Goal: Information Seeking & Learning: Learn about a topic

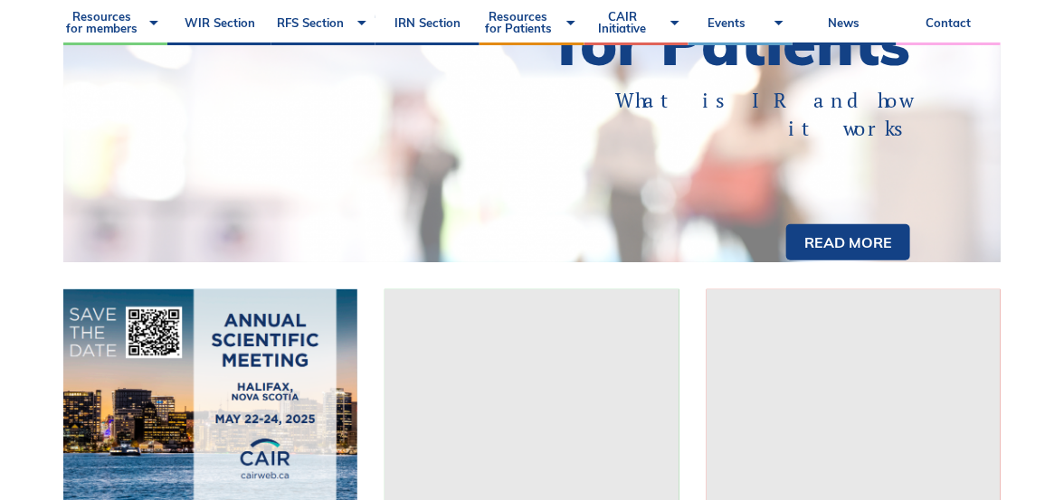
scroll to position [221, 0]
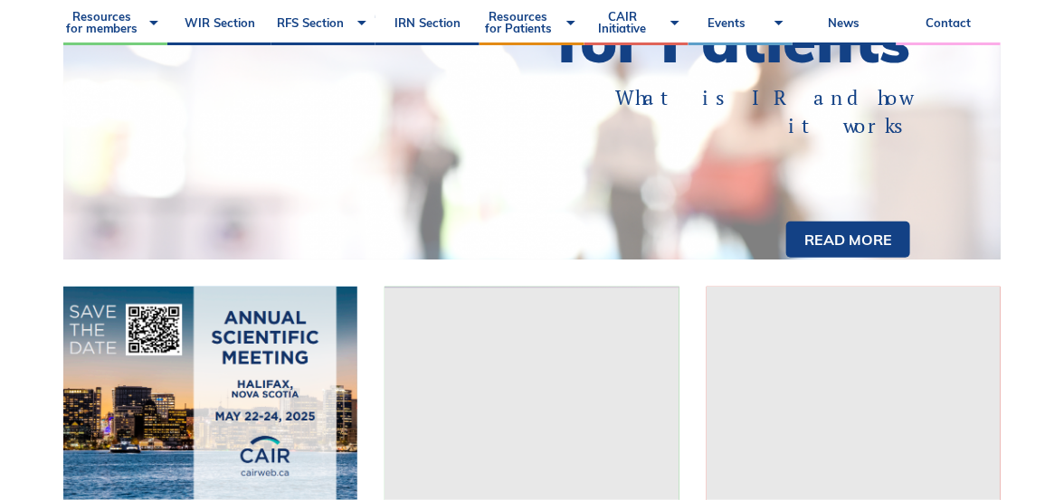
click at [892, 258] on link "Read more" at bounding box center [848, 240] width 124 height 36
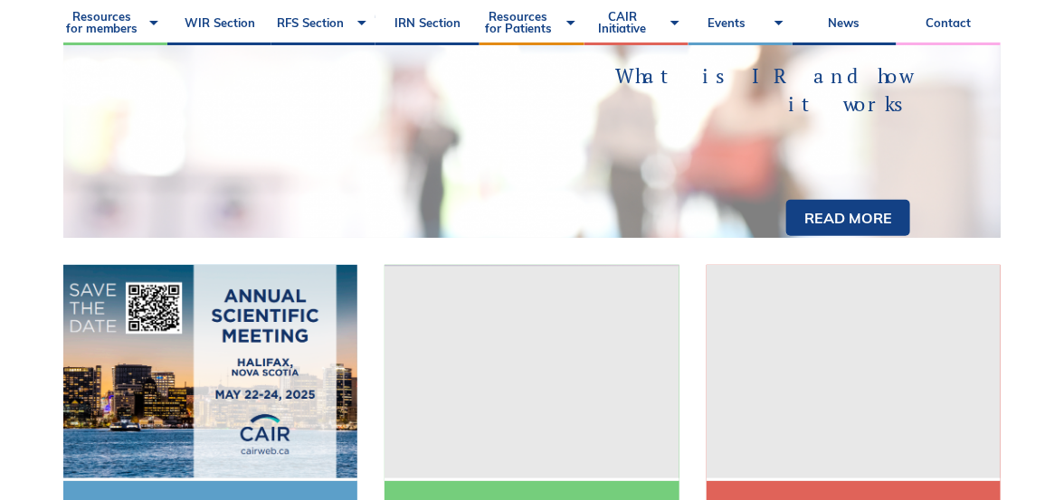
scroll to position [307, 0]
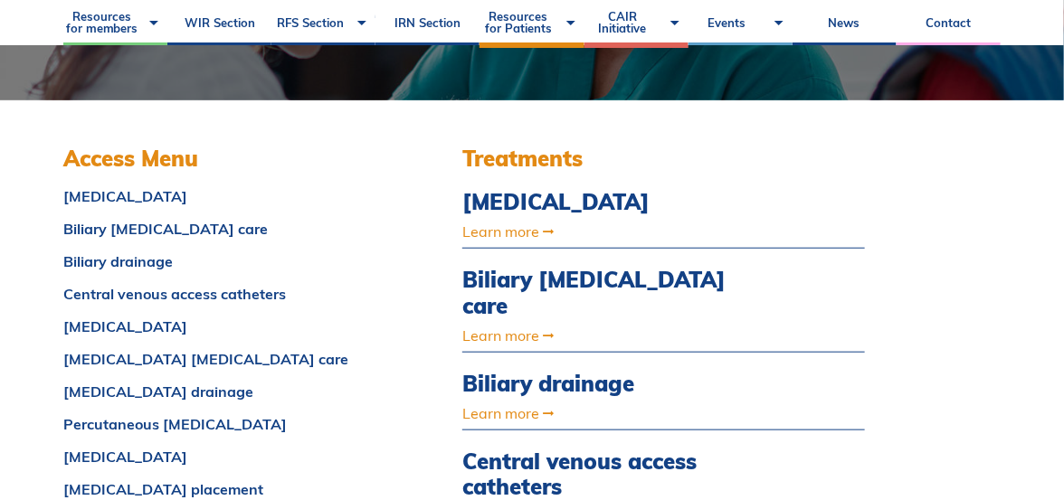
scroll to position [393, 0]
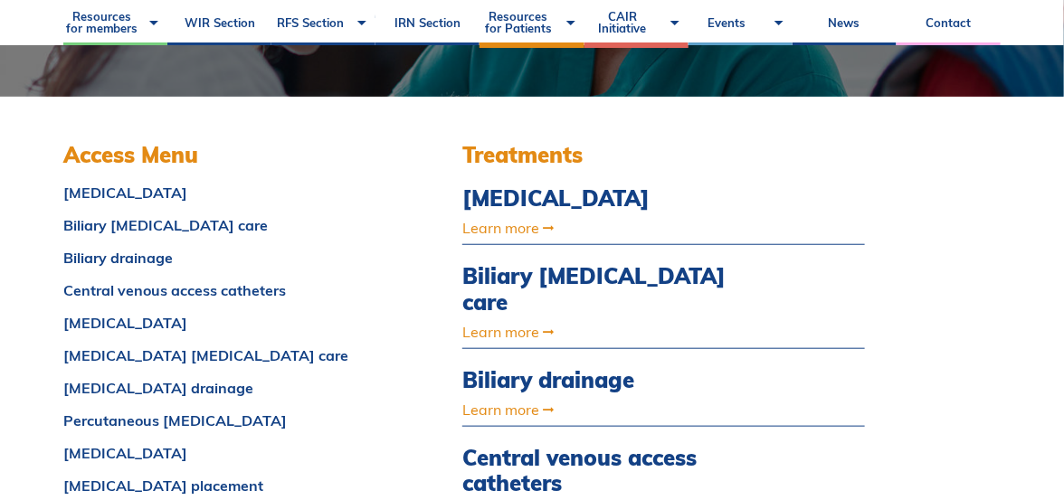
click at [134, 261] on link "Biliary drainage" at bounding box center [217, 258] width 308 height 14
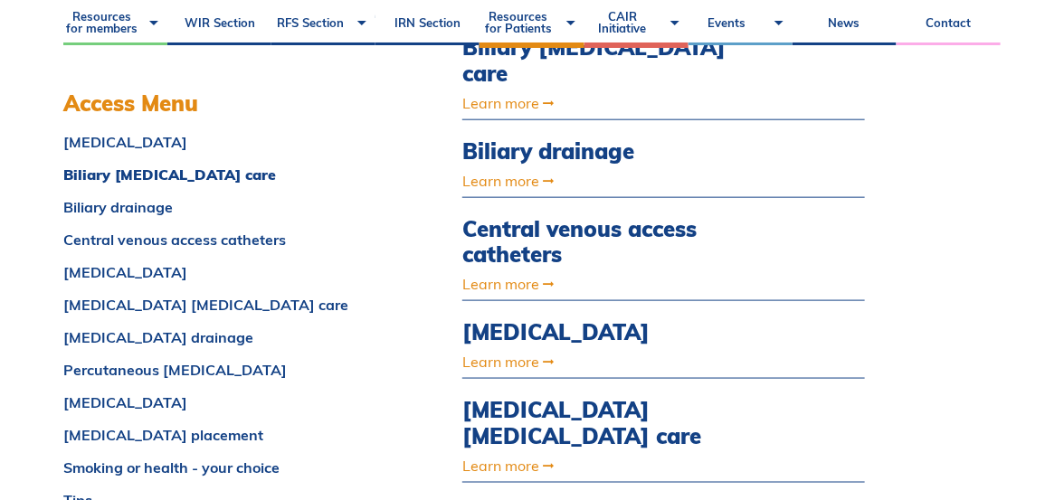
scroll to position [643, 0]
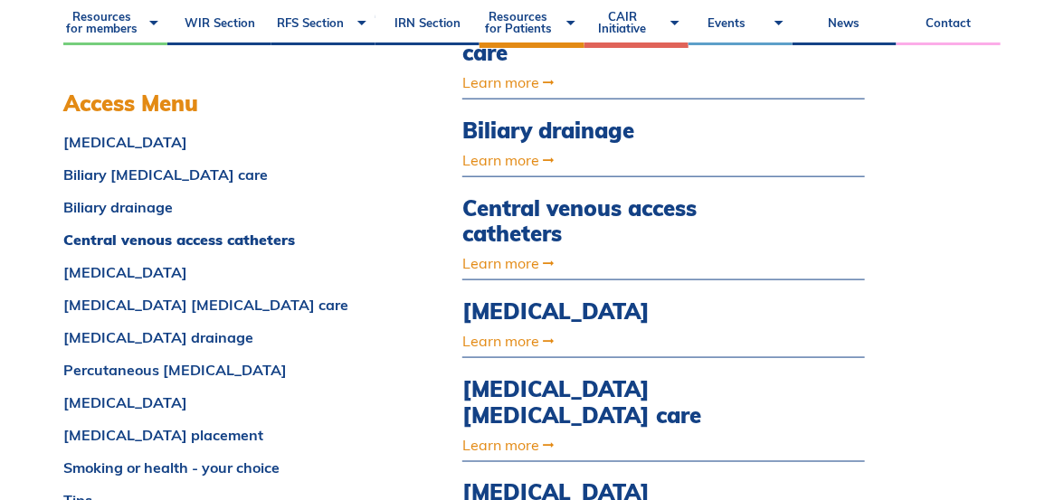
click at [524, 118] on link "Biliary drainage" at bounding box center [603, 131] width 282 height 26
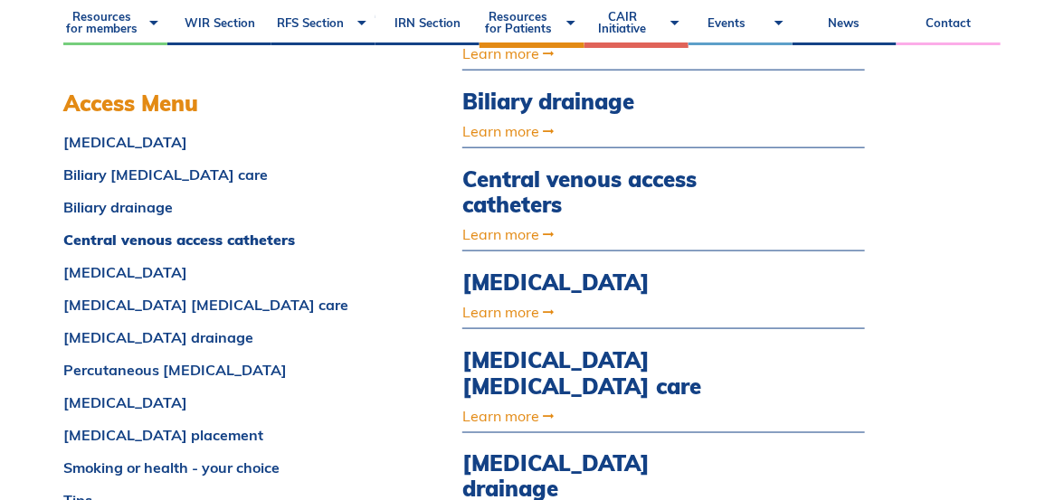
scroll to position [730, 0]
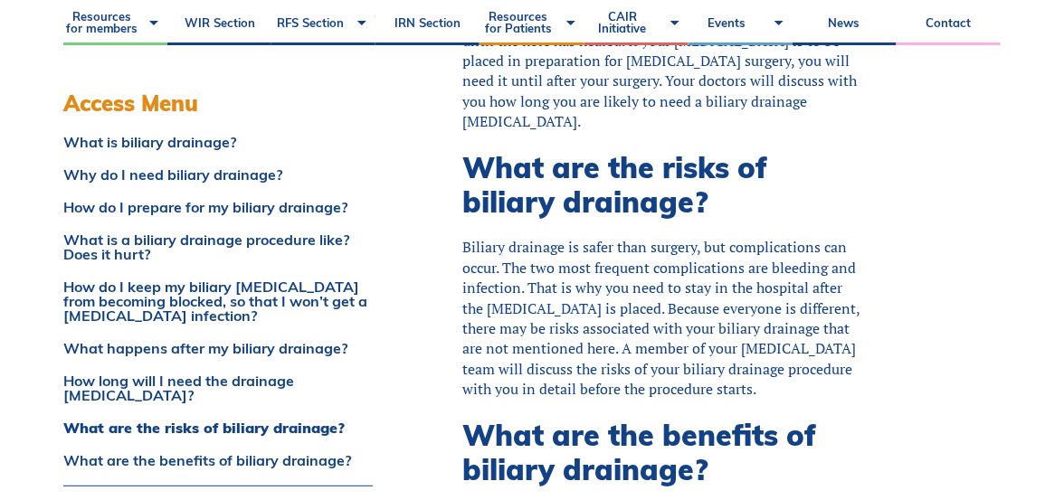
scroll to position [3532, 0]
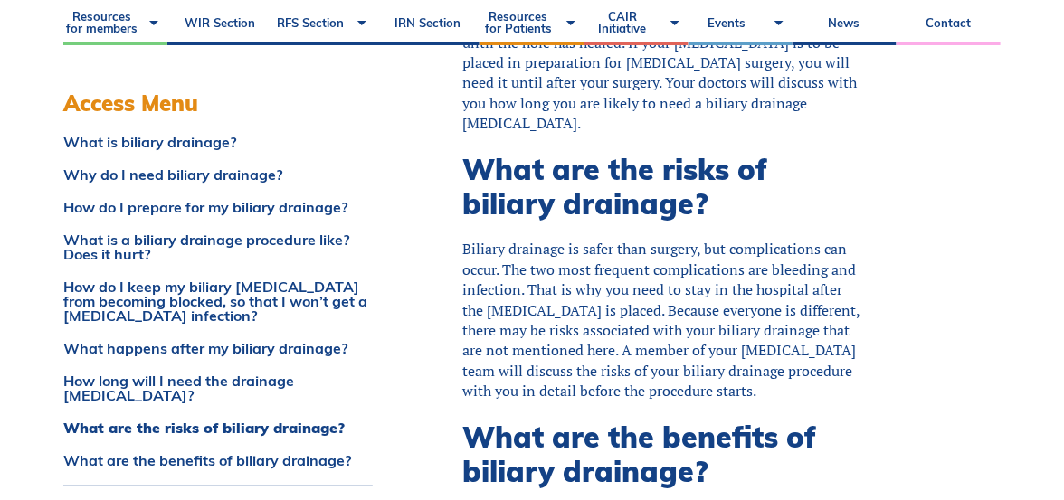
click at [220, 351] on link "What happens after my biliary drainage?" at bounding box center [217, 348] width 309 height 14
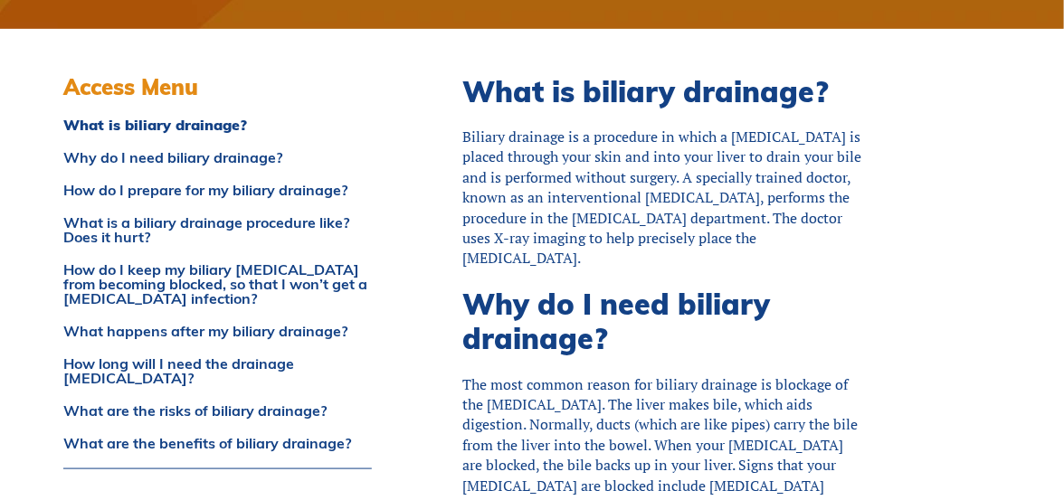
scroll to position [0, 0]
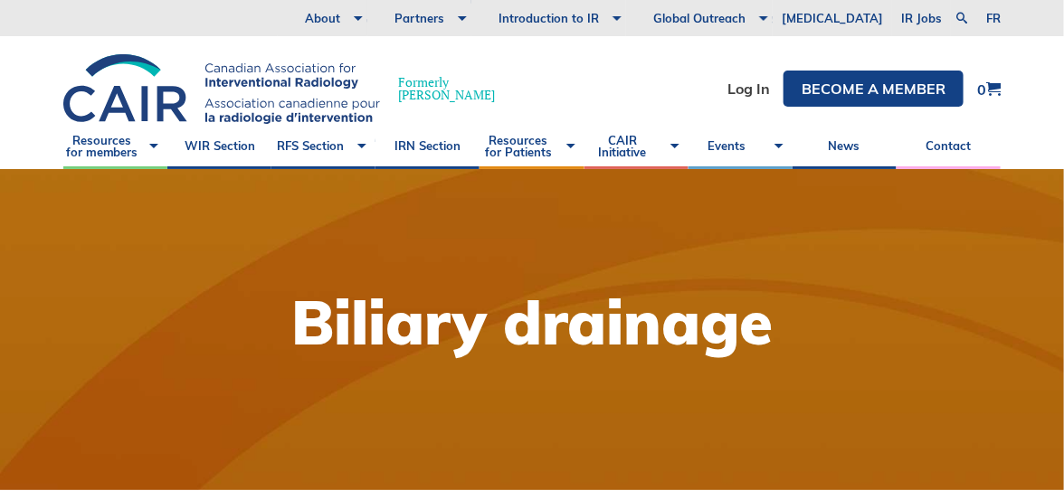
click at [109, 146] on link "Resources for members" at bounding box center [115, 146] width 104 height 45
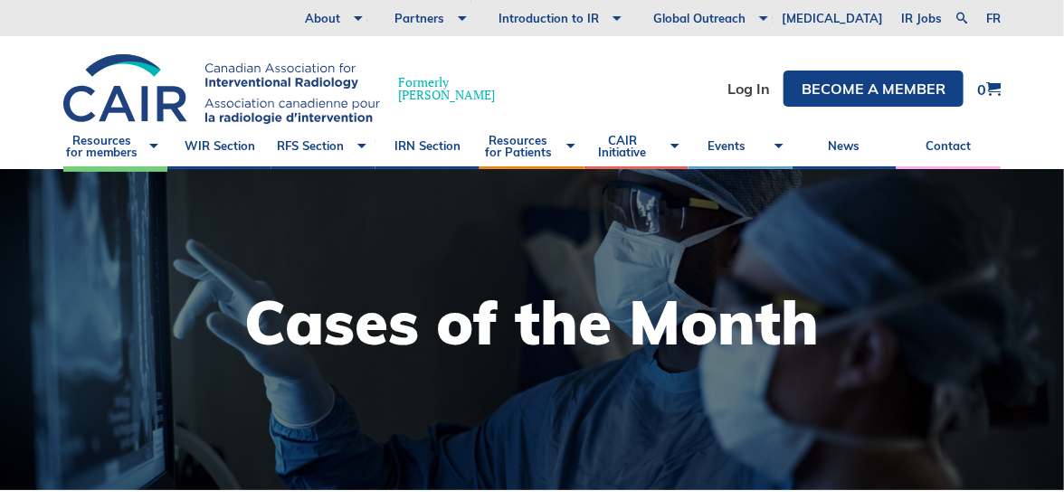
click at [857, 155] on link "News" at bounding box center [844, 146] width 104 height 45
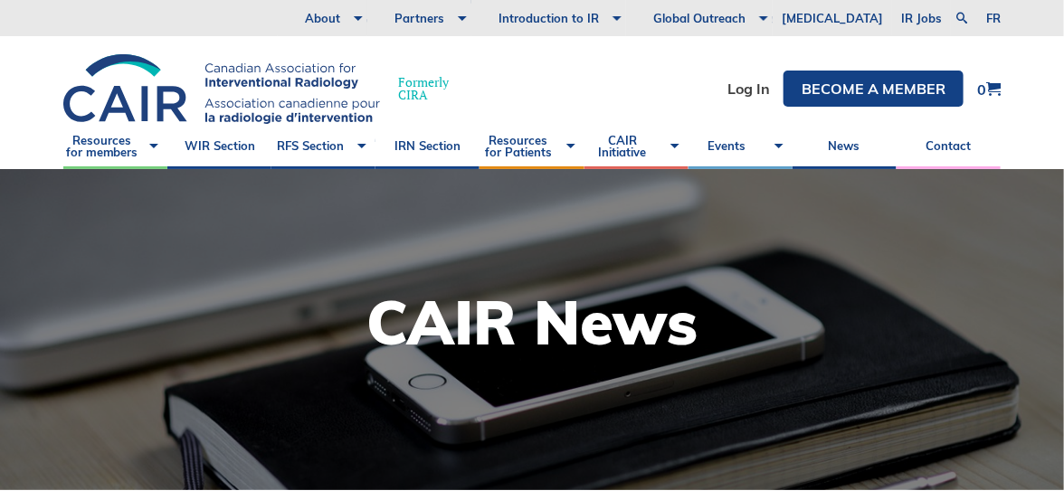
click at [367, 22] on link "About" at bounding box center [323, 18] width 90 height 36
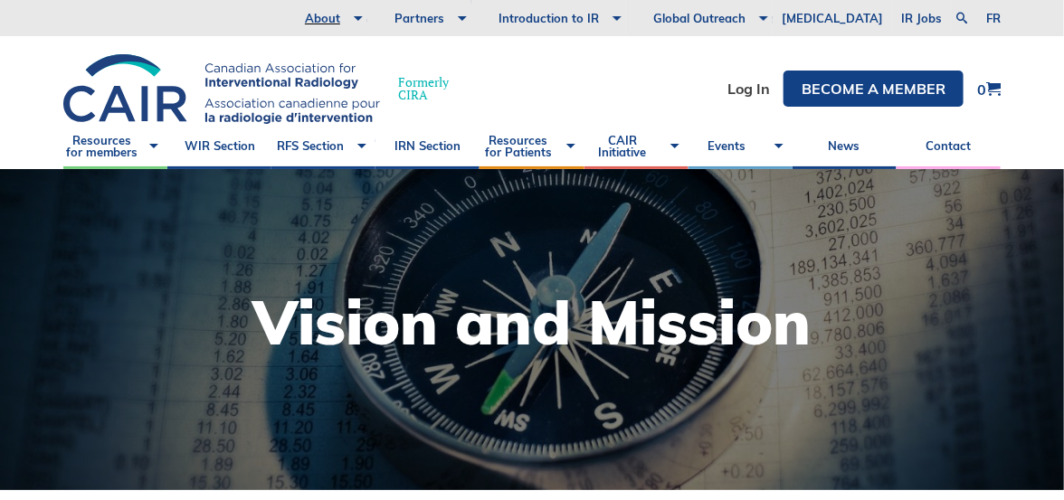
click at [539, 146] on link "Resources for Patients" at bounding box center [531, 146] width 104 height 45
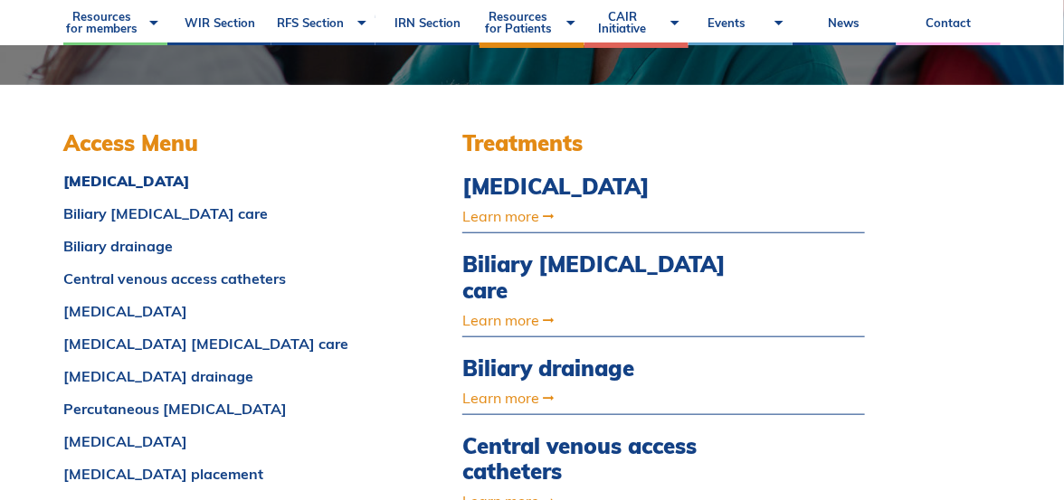
scroll to position [420, 0]
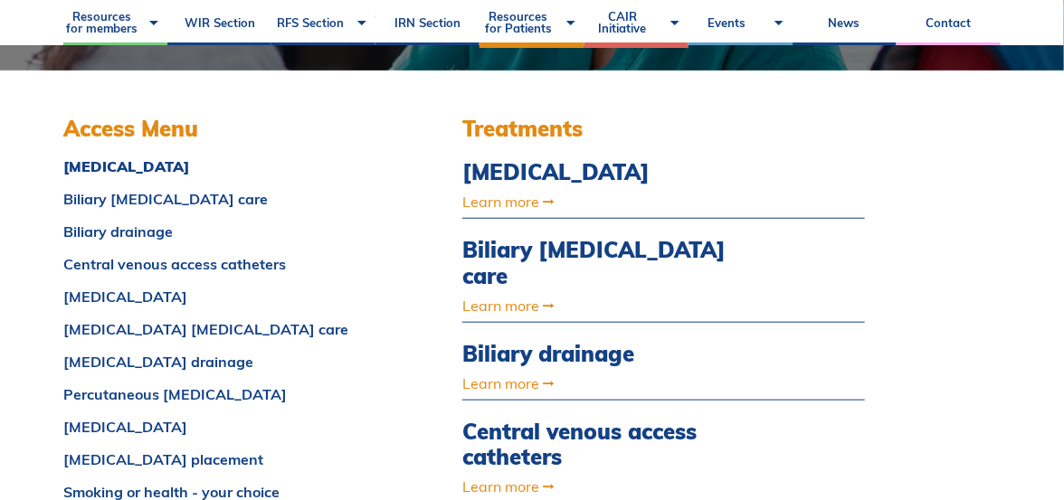
click at [148, 198] on link "Biliary [MEDICAL_DATA] care" at bounding box center [217, 199] width 308 height 14
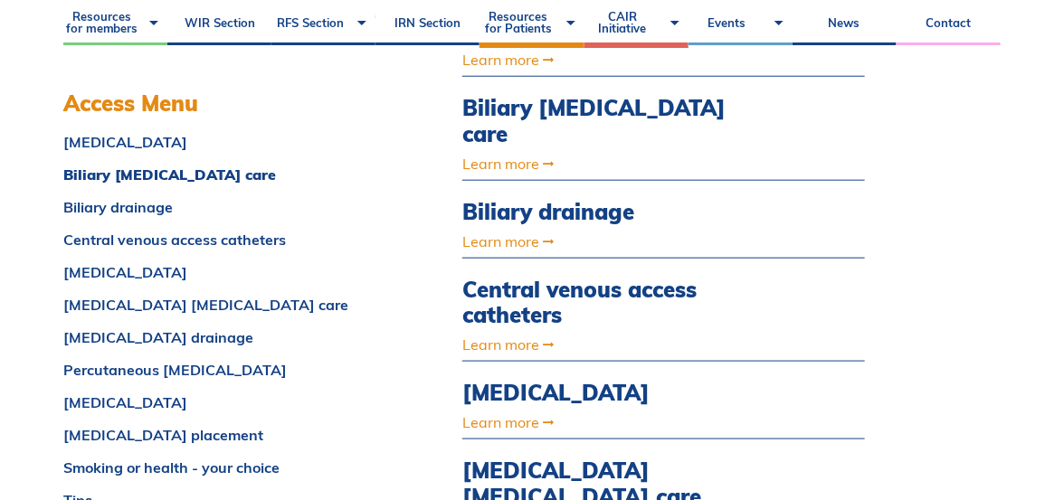
scroll to position [565, 0]
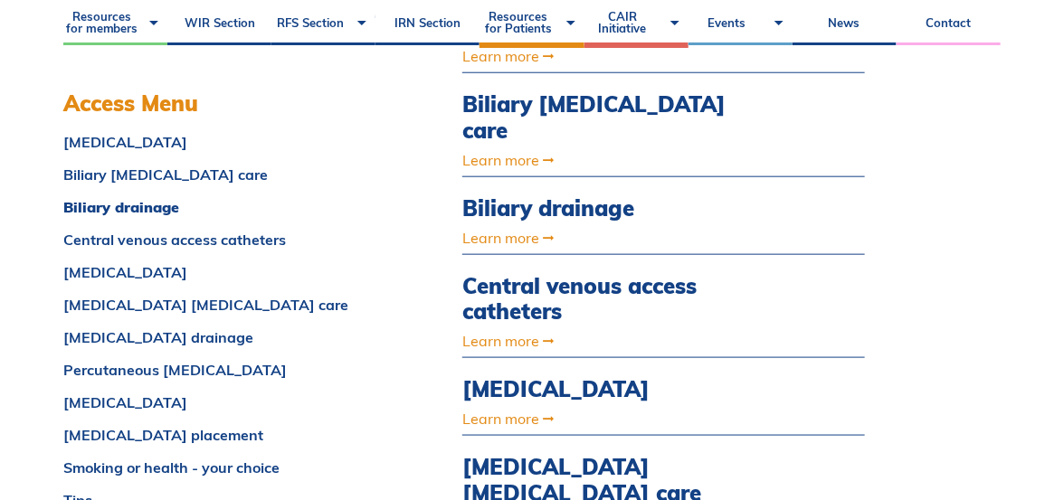
click at [189, 167] on link "Biliary [MEDICAL_DATA] care" at bounding box center [217, 174] width 309 height 14
click at [668, 109] on link "Biliary [MEDICAL_DATA] care" at bounding box center [603, 117] width 282 height 52
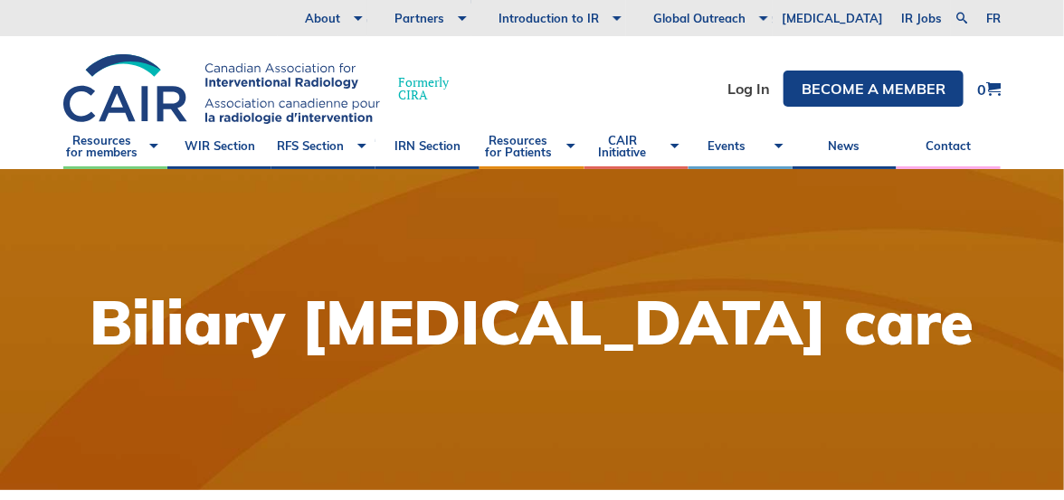
click at [537, 156] on link "Resources for Patients" at bounding box center [531, 146] width 104 height 45
click at [538, 66] on link "What is Interventional Radiology?" at bounding box center [531, 40] width 86 height 51
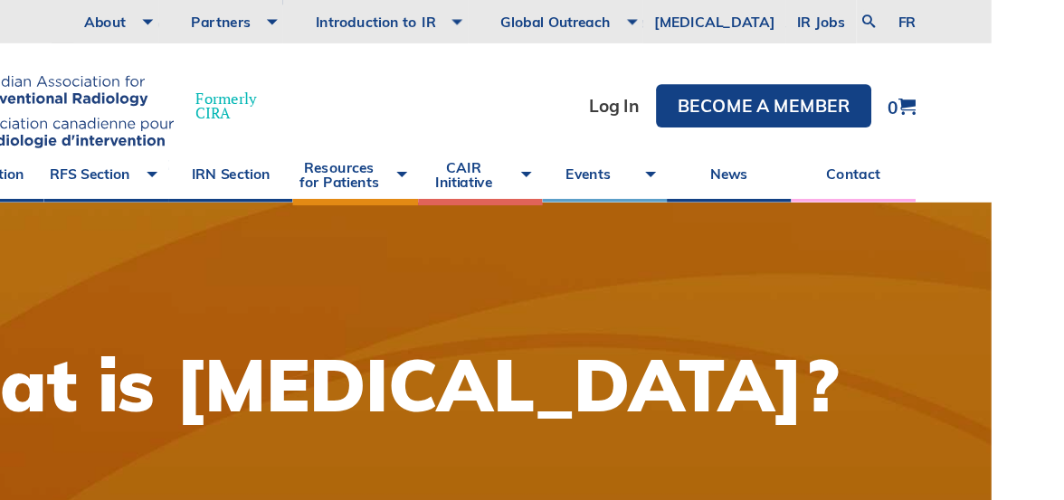
click at [998, 20] on link "fr" at bounding box center [993, 19] width 14 height 12
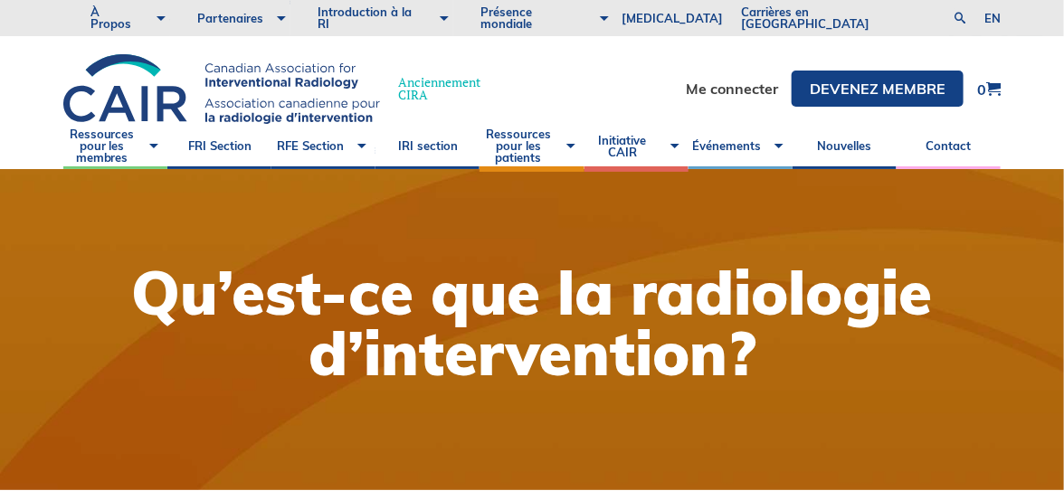
click at [99, 148] on link "Ressources pour les membres" at bounding box center [115, 146] width 104 height 45
